Goal: Task Accomplishment & Management: Use online tool/utility

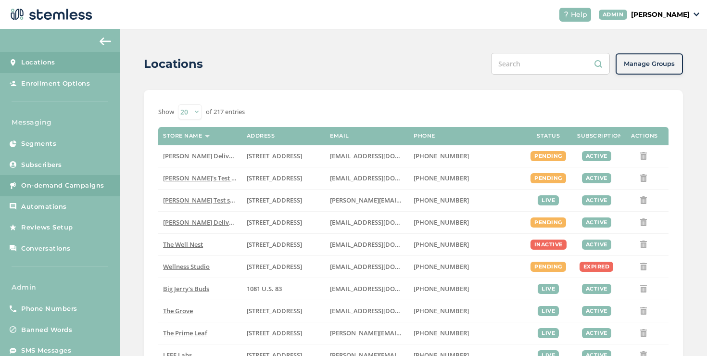
click at [100, 182] on span "On-demand Campaigns" at bounding box center [62, 186] width 83 height 10
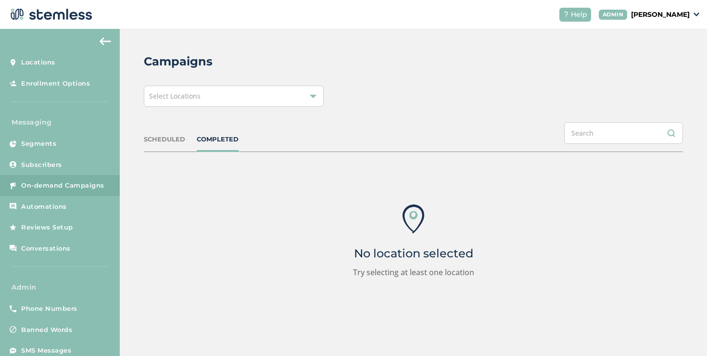
click at [254, 100] on div "Select Locations" at bounding box center [234, 96] width 180 height 21
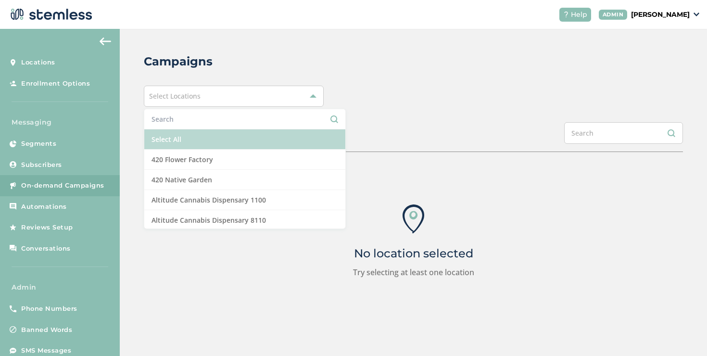
click at [198, 131] on li "Select All" at bounding box center [244, 139] width 201 height 20
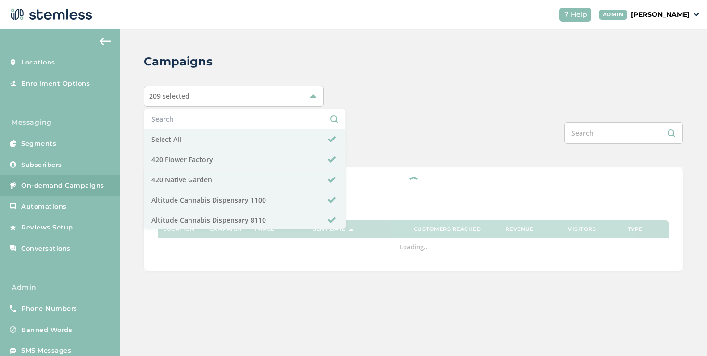
click at [350, 132] on div "SCHEDULED COMPLETED" at bounding box center [413, 137] width 539 height 30
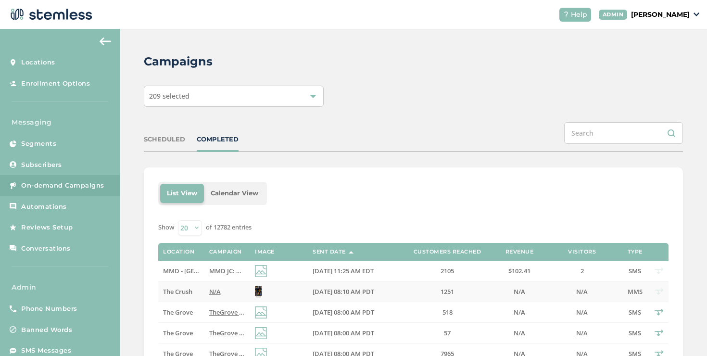
click at [210, 284] on td "N/A" at bounding box center [227, 291] width 46 height 21
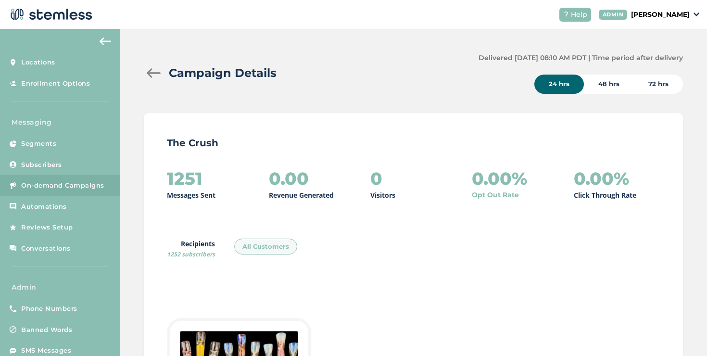
click at [157, 76] on div at bounding box center [153, 73] width 19 height 10
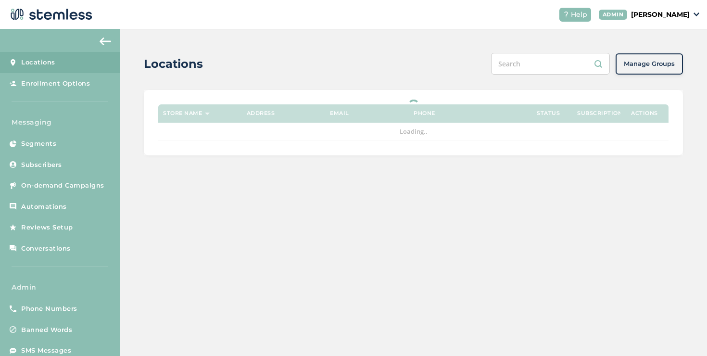
click at [651, 16] on p "[PERSON_NAME]" at bounding box center [660, 15] width 59 height 10
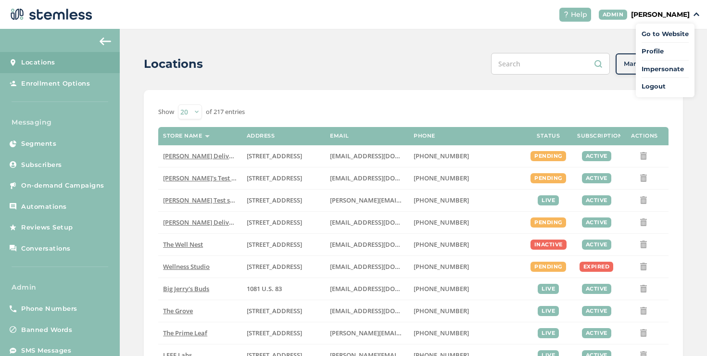
click at [669, 73] on span "Impersonate" at bounding box center [665, 69] width 47 height 10
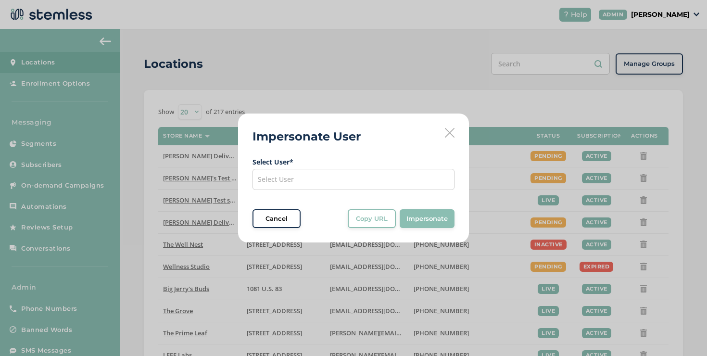
click at [299, 170] on div "Select User" at bounding box center [354, 179] width 202 height 21
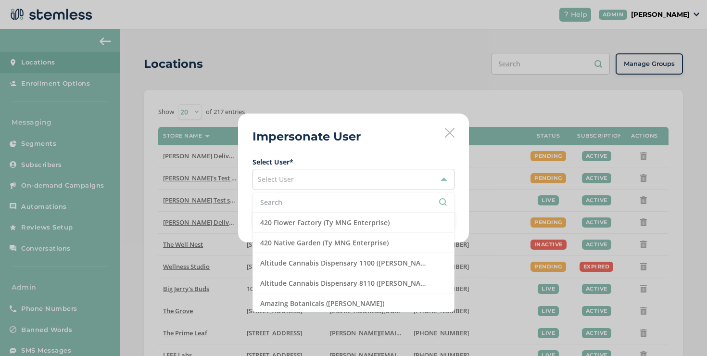
click at [292, 203] on input "text" at bounding box center [353, 202] width 187 height 10
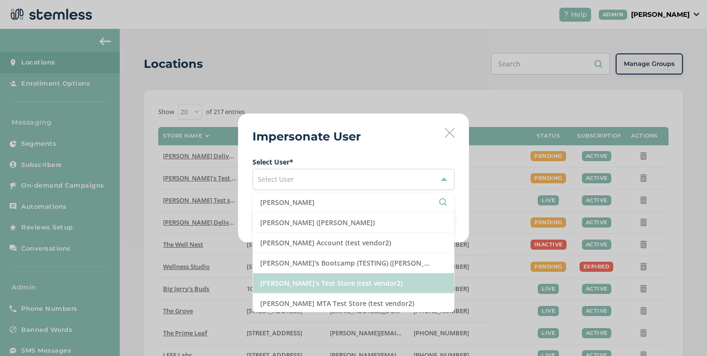
type input "[PERSON_NAME]"
click at [282, 280] on li "[PERSON_NAME]'s Test Store (test vendor2)" at bounding box center [353, 283] width 201 height 20
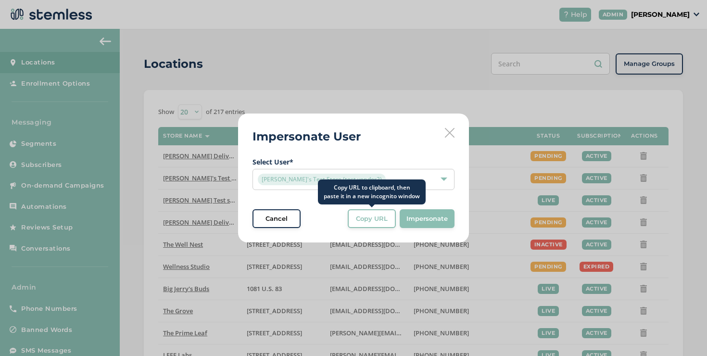
click at [377, 217] on span "Copy URL" at bounding box center [372, 219] width 32 height 10
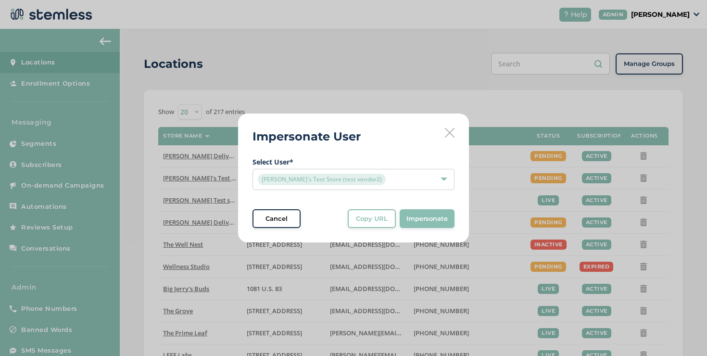
click at [9, 311] on div "Impersonate User Select User * [PERSON_NAME]'s Test Store (test vendor2) Cancel…" at bounding box center [353, 178] width 707 height 356
click at [286, 223] on button "Cancel" at bounding box center [277, 218] width 48 height 19
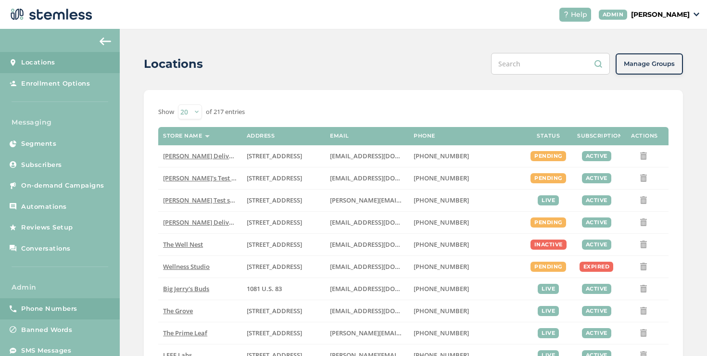
click at [60, 304] on link "Phone Numbers" at bounding box center [60, 308] width 120 height 21
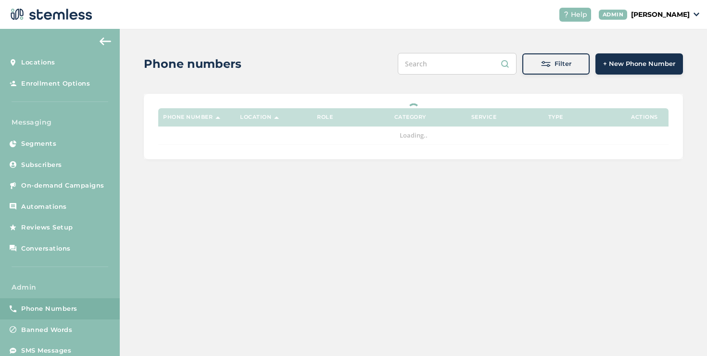
click at [547, 69] on button "Filter" at bounding box center [555, 63] width 67 height 21
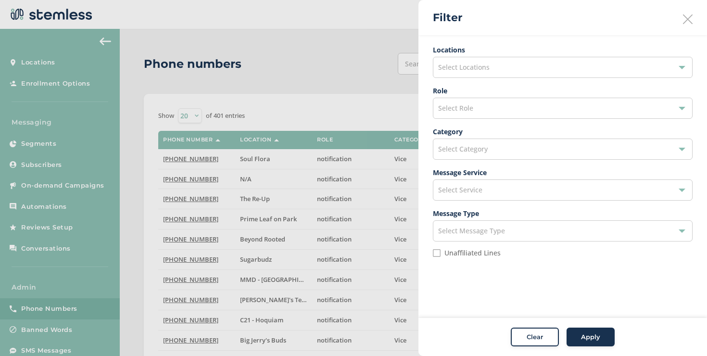
click at [476, 73] on div "Select Locations" at bounding box center [563, 67] width 260 height 21
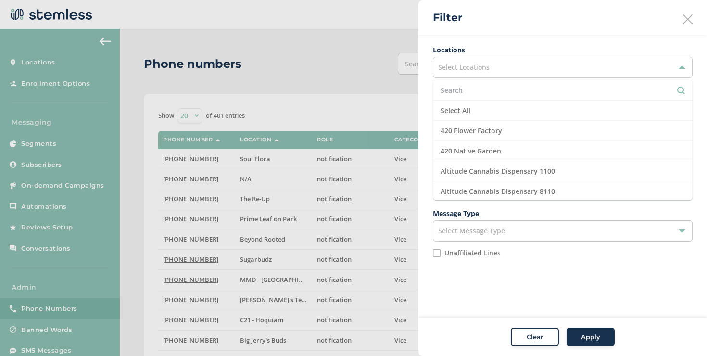
click at [399, 96] on div at bounding box center [353, 178] width 707 height 356
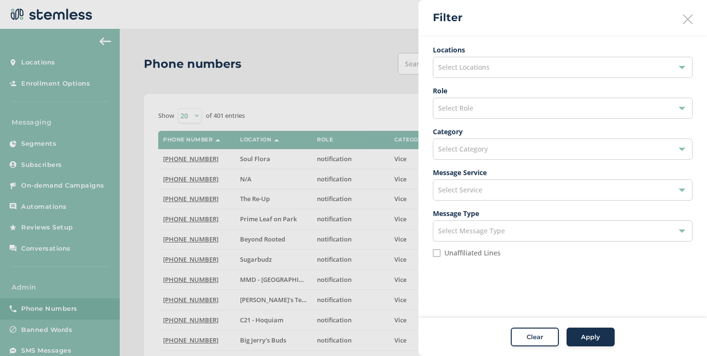
click at [474, 189] on span "Select Service" at bounding box center [460, 189] width 44 height 9
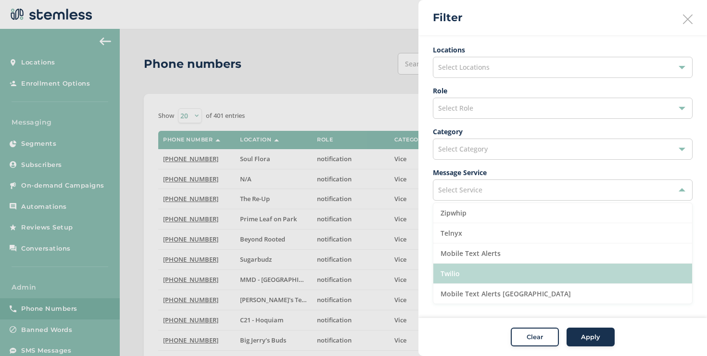
click at [459, 268] on li "Twilio" at bounding box center [562, 274] width 259 height 20
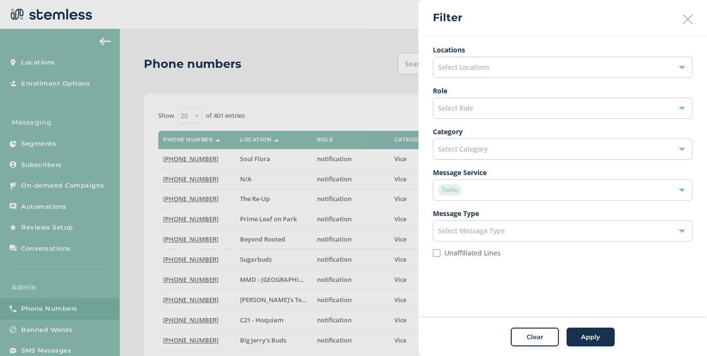
click at [575, 341] on div "Apply" at bounding box center [590, 337] width 35 height 10
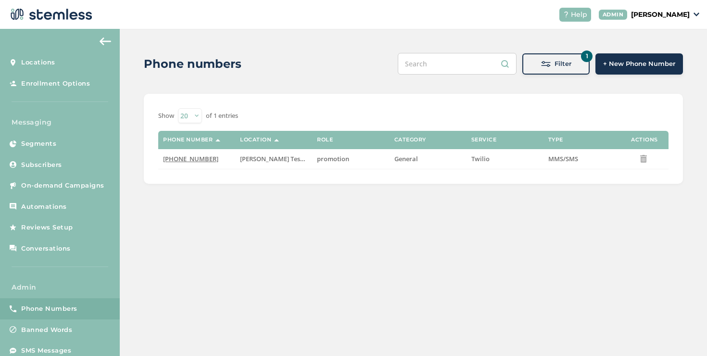
click at [681, 11] on p "[PERSON_NAME]" at bounding box center [660, 15] width 59 height 10
click at [648, 72] on span "Impersonate" at bounding box center [665, 69] width 47 height 10
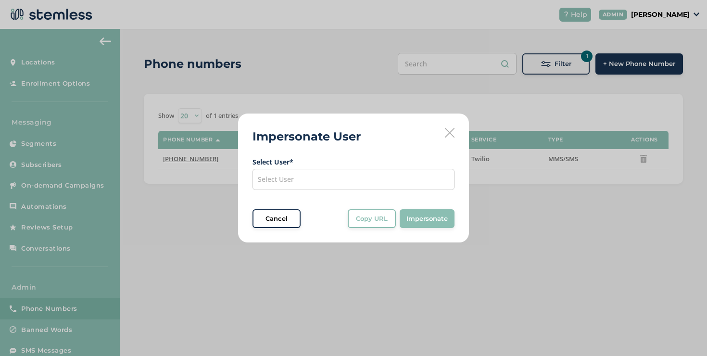
click at [325, 177] on div "Select User" at bounding box center [354, 179] width 202 height 21
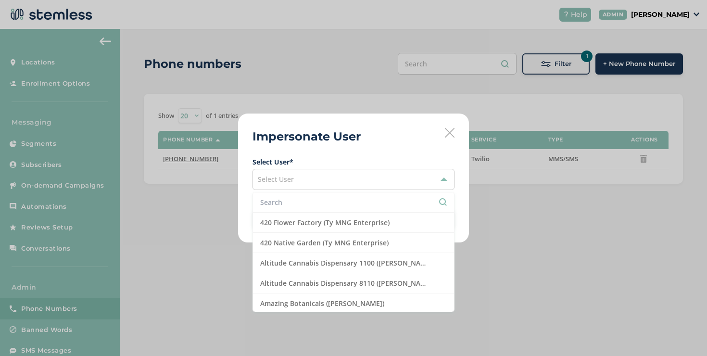
click at [283, 201] on input "text" at bounding box center [353, 202] width 187 height 10
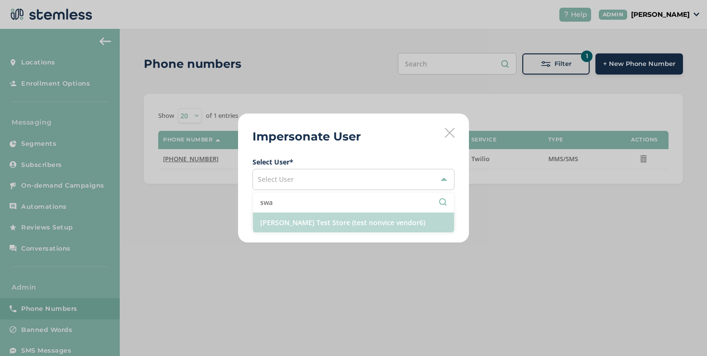
type input "swa"
click at [290, 215] on li "[PERSON_NAME] Test Store (test nonvice vendor6)" at bounding box center [353, 223] width 201 height 20
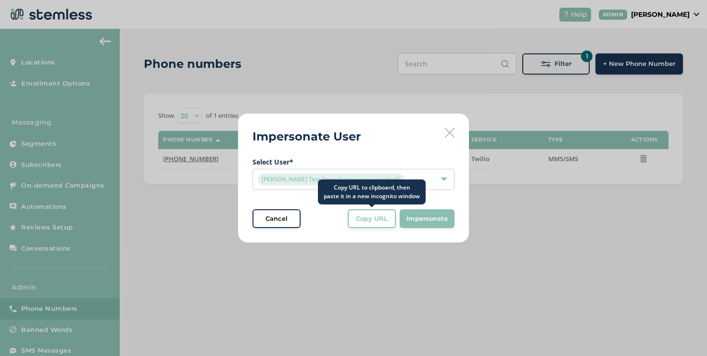
click at [366, 218] on span "Copy URL" at bounding box center [372, 219] width 32 height 10
click at [388, 215] on div "Copy URL" at bounding box center [372, 219] width 35 height 10
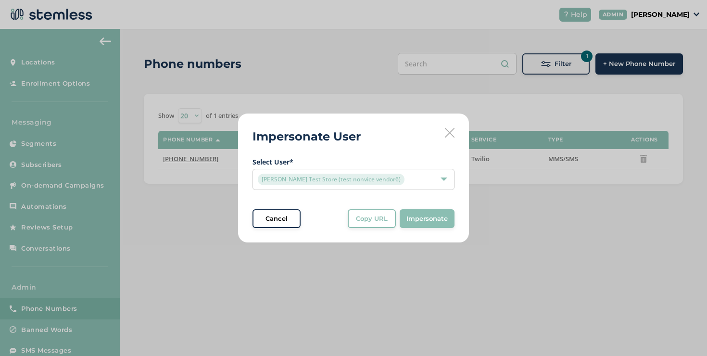
click at [380, 206] on span "Select User * [PERSON_NAME] Test Store (test nonvice vendor6) Cancel Copy URL C…" at bounding box center [354, 193] width 202 height 72
click at [380, 210] on button "Copy URL" at bounding box center [372, 218] width 48 height 19
click at [452, 136] on icon at bounding box center [450, 133] width 10 height 10
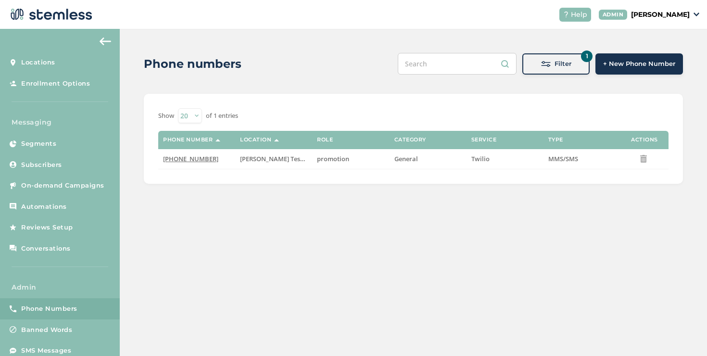
click at [62, 307] on span "Phone Numbers" at bounding box center [49, 309] width 56 height 10
click at [650, 8] on div "Help [PERSON_NAME]" at bounding box center [626, 15] width 148 height 14
click at [650, 14] on p "[PERSON_NAME]" at bounding box center [660, 15] width 59 height 10
click at [645, 72] on span "Impersonate" at bounding box center [665, 69] width 47 height 10
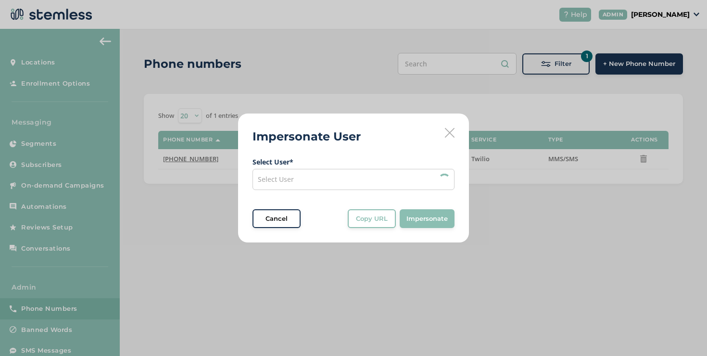
click at [356, 183] on div "Select User" at bounding box center [354, 179] width 202 height 21
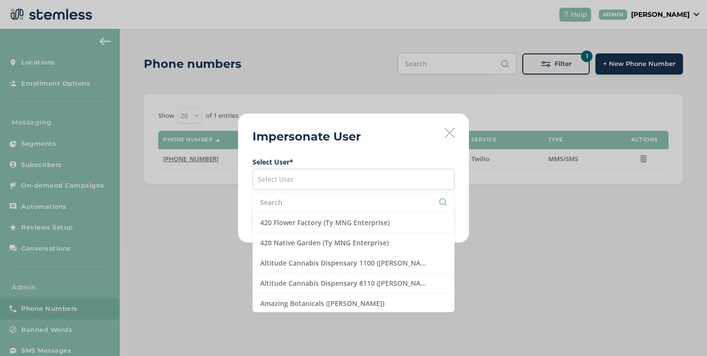
click at [317, 201] on input "text" at bounding box center [353, 202] width 187 height 10
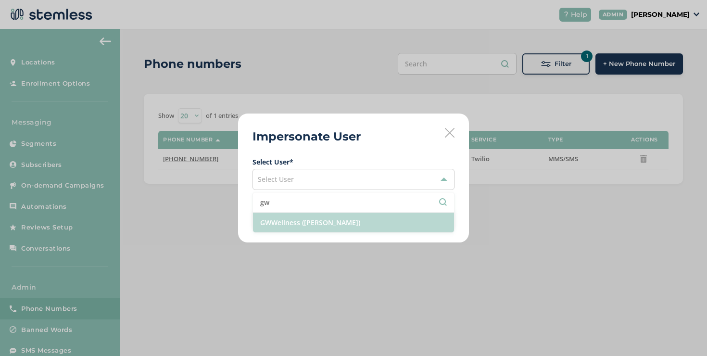
type input "gw"
click at [310, 224] on li "GWWellness ([PERSON_NAME])" at bounding box center [353, 223] width 201 height 20
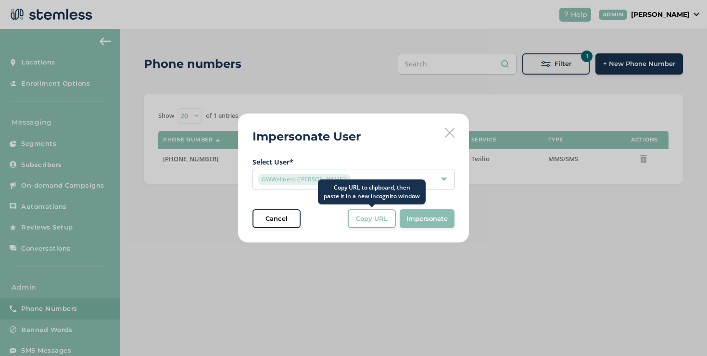
click at [367, 212] on button "Copy URL" at bounding box center [372, 218] width 48 height 19
